Goal: Task Accomplishment & Management: Manage account settings

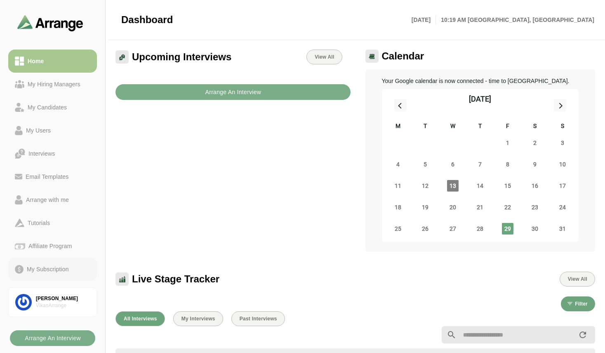
click at [57, 265] on div "My Subscription" at bounding box center [48, 269] width 49 height 10
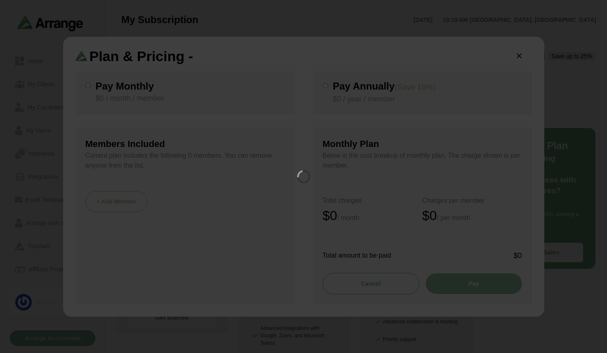
click at [522, 58] on div at bounding box center [303, 176] width 607 height 353
click at [520, 58] on div at bounding box center [303, 176] width 607 height 353
click at [519, 58] on div at bounding box center [303, 176] width 607 height 353
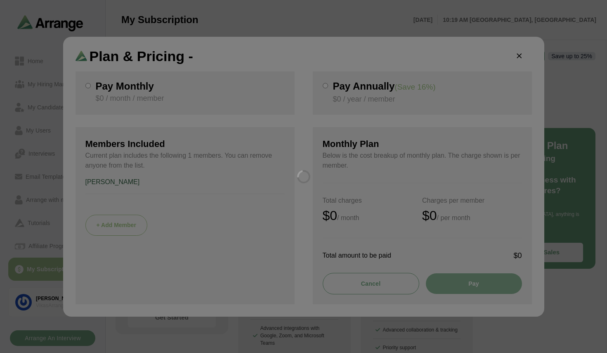
click at [519, 58] on div at bounding box center [303, 176] width 607 height 353
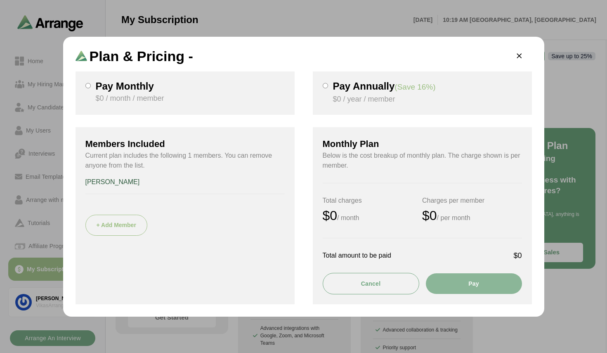
click at [519, 58] on icon "button" at bounding box center [519, 56] width 9 height 9
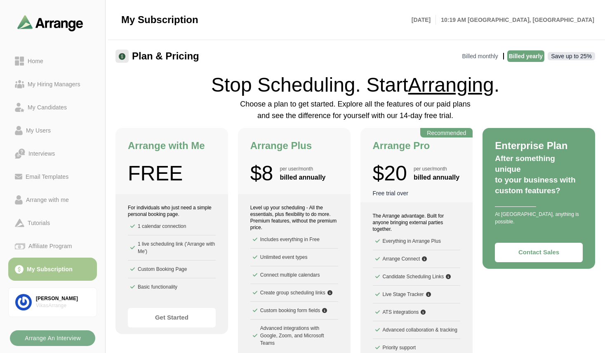
click at [158, 116] on div "Plan & Pricing Billed monthly Billed yearly Save up to 25% Stop Scheduling. Sta…" at bounding box center [356, 222] width 480 height 345
drag, startPoint x: 555, startPoint y: 58, endPoint x: 593, endPoint y: 58, distance: 38.0
click at [593, 58] on p "Save up to 25%" at bounding box center [571, 56] width 47 height 8
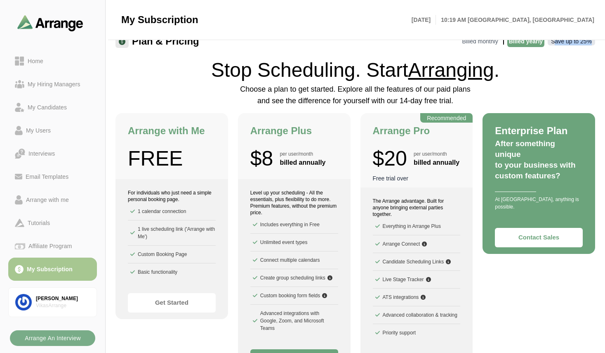
scroll to position [17, 0]
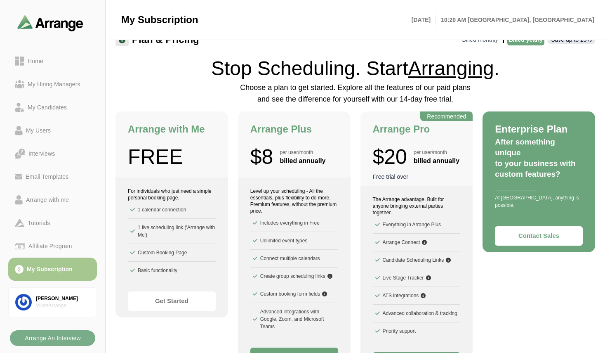
click at [307, 103] on p "Choose a plan to get started. Explore all the features of our paid plans and se…" at bounding box center [356, 93] width 240 height 23
click at [317, 95] on p "Choose a plan to get started. Explore all the features of our paid plans and se…" at bounding box center [356, 93] width 240 height 23
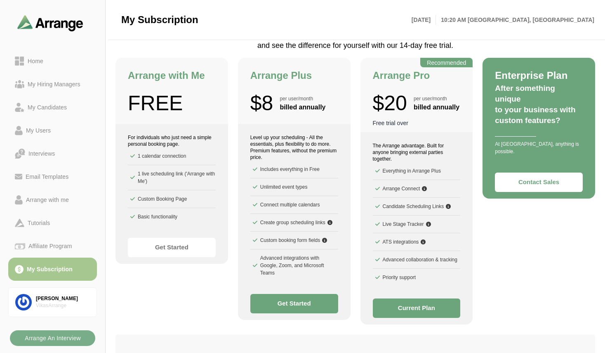
scroll to position [83, 0]
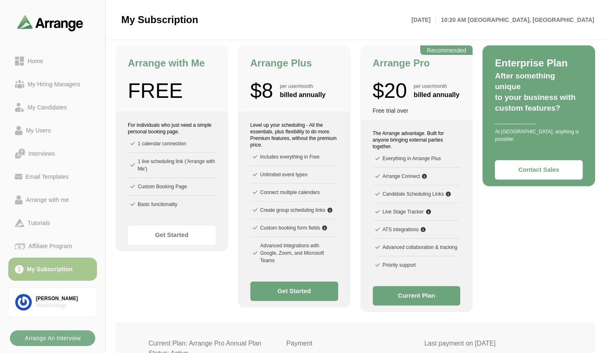
click at [511, 273] on div "Enterprise Plan After something unique to your business with custom features? A…" at bounding box center [539, 178] width 113 height 267
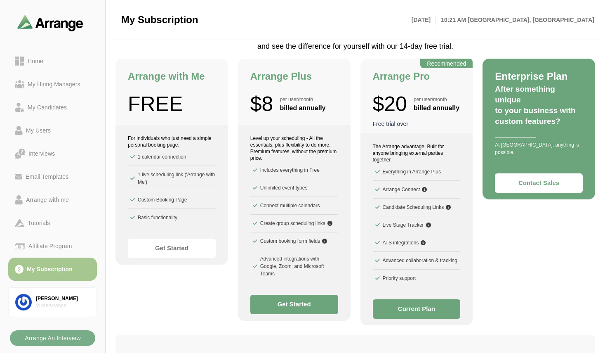
scroll to position [66, 0]
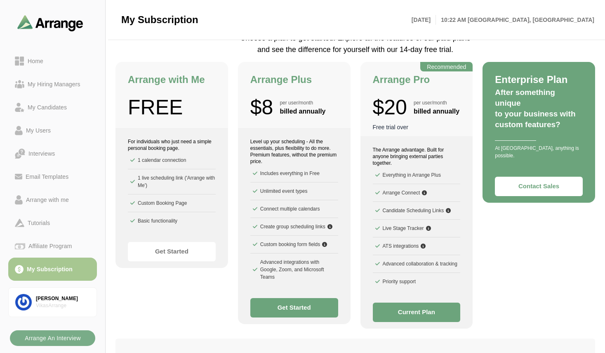
click at [484, 66] on div "Enterprise Plan After something unique to your business with custom features? A…" at bounding box center [539, 132] width 113 height 141
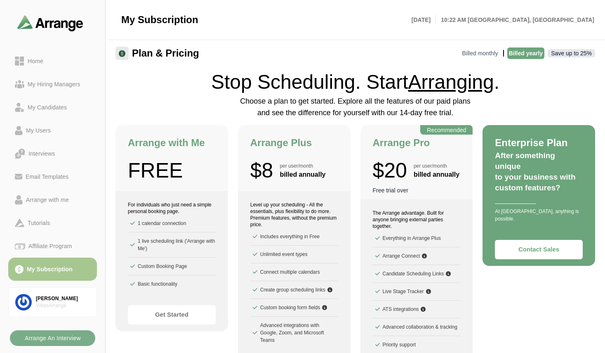
scroll to position [0, 0]
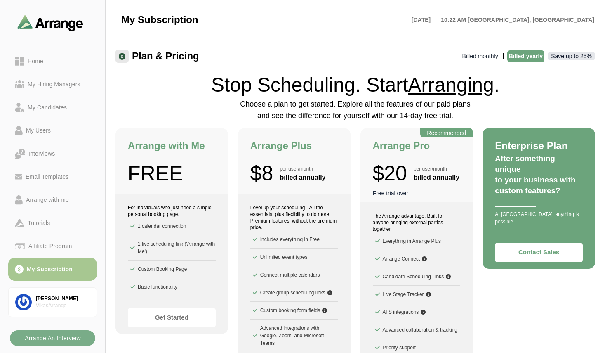
click at [491, 55] on p "Billed monthly" at bounding box center [480, 56] width 39 height 12
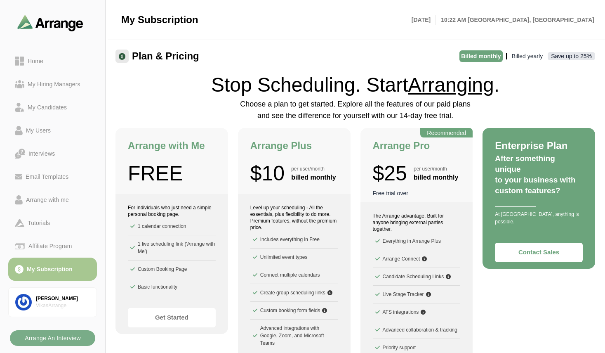
click at [522, 56] on p "Billed yearly" at bounding box center [528, 56] width 34 height 12
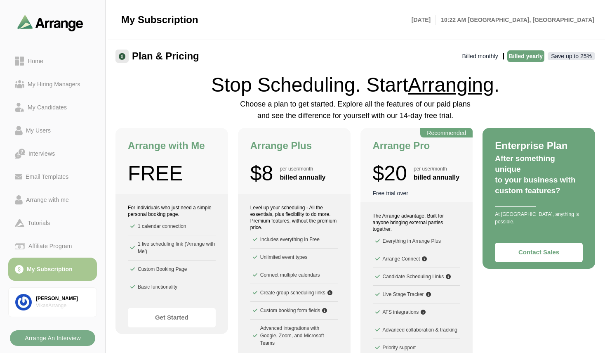
click at [477, 57] on p "Billed monthly" at bounding box center [480, 56] width 39 height 12
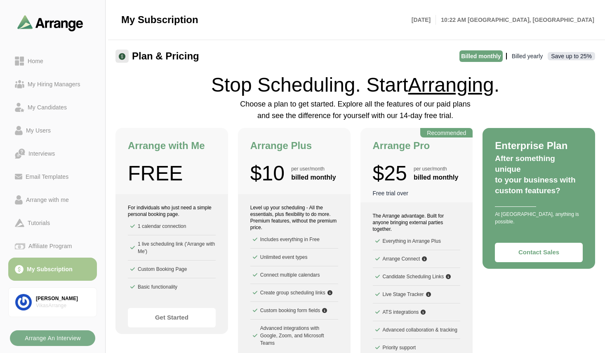
click at [522, 59] on p "Billed yearly" at bounding box center [528, 56] width 34 height 12
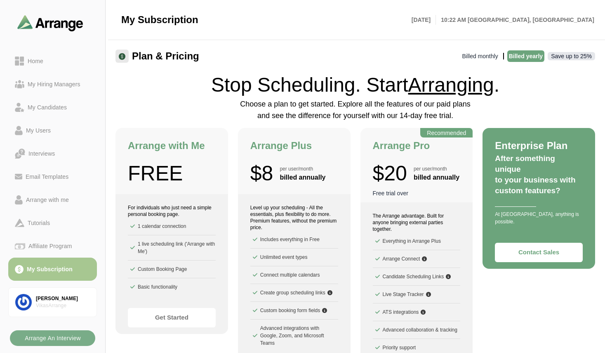
click at [485, 59] on p "Billed monthly" at bounding box center [480, 56] width 39 height 12
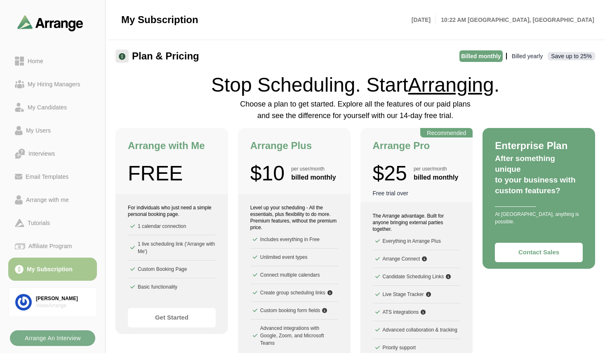
click at [527, 61] on p "Billed yearly" at bounding box center [528, 56] width 34 height 12
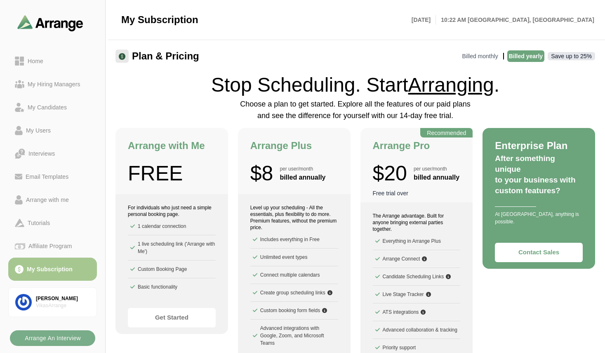
click at [486, 62] on div "Plan & Pricing Billed monthly Billed yearly Save up to 25%" at bounding box center [356, 56] width 480 height 13
click at [484, 59] on p "Billed monthly" at bounding box center [480, 56] width 39 height 12
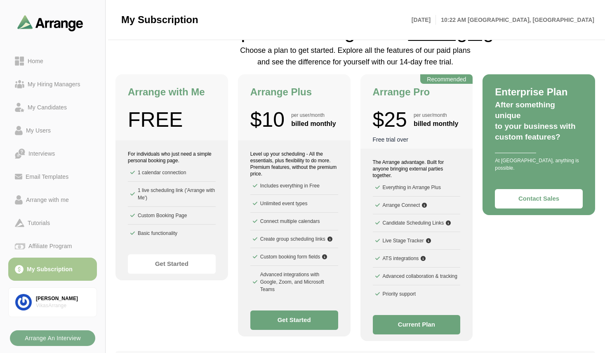
scroll to position [66, 0]
